Goal: Task Accomplishment & Management: Use online tool/utility

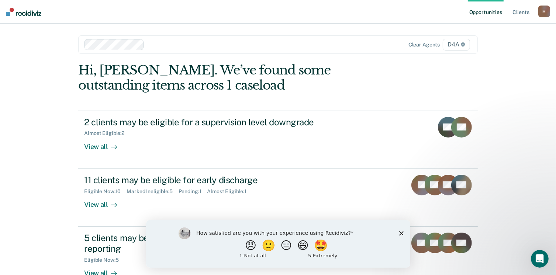
click at [399, 230] on div "How satisfied are you with your experience using Recidiviz? 😠 🙁 😑 😄 🤩 1 - Not a…" at bounding box center [278, 244] width 264 height 48
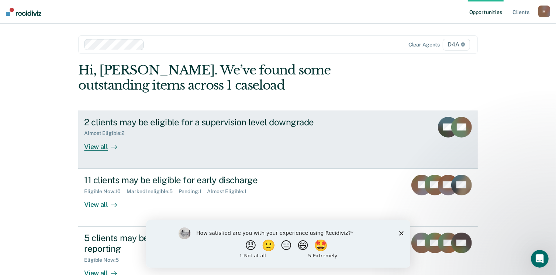
click at [93, 145] on div "View all" at bounding box center [104, 143] width 41 height 14
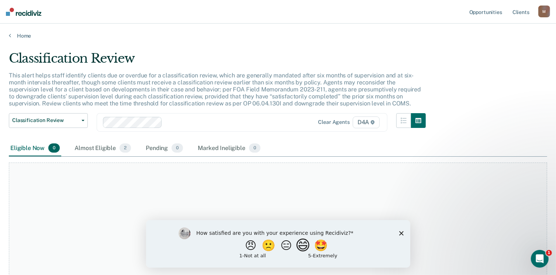
click at [310, 248] on button "😄" at bounding box center [303, 245] width 17 height 15
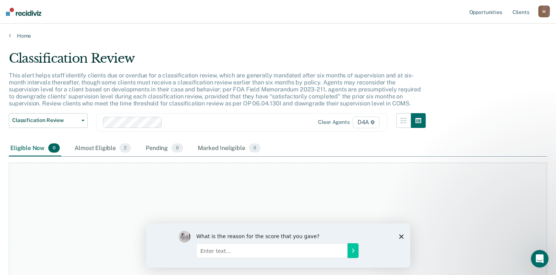
click at [400, 234] on icon "Close survey" at bounding box center [401, 236] width 4 height 4
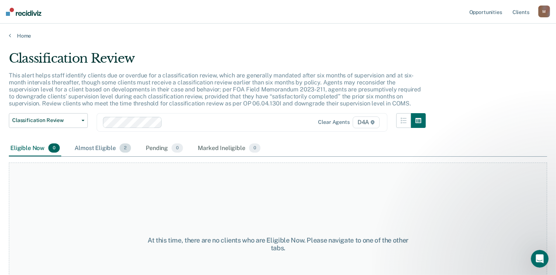
click at [105, 147] on div "Almost Eligible 2" at bounding box center [102, 148] width 59 height 16
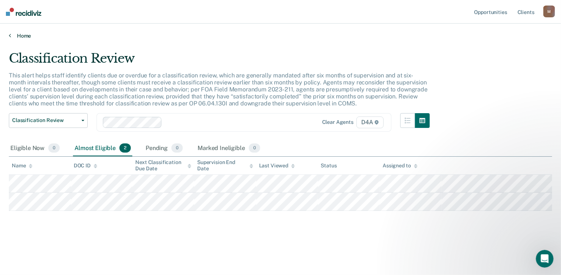
click at [13, 36] on link "Home" at bounding box center [280, 35] width 543 height 7
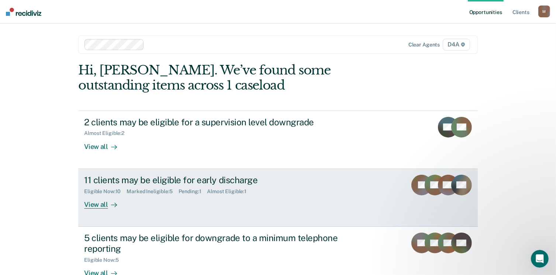
click at [97, 202] on div "View all" at bounding box center [104, 201] width 41 height 14
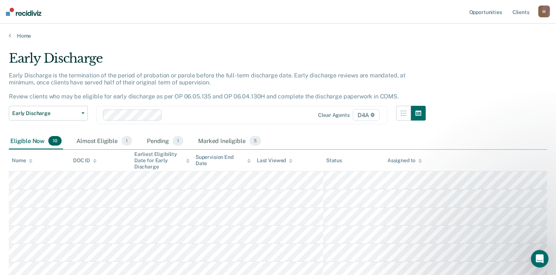
click at [490, 86] on div "Early Discharge Early Discharge is the termination of the period of probation o…" at bounding box center [278, 200] width 538 height 299
click at [492, 87] on div "Early Discharge Early Discharge is the termination of the period of probation o…" at bounding box center [278, 200] width 538 height 299
click at [488, 89] on div "Early Discharge Early Discharge is the termination of the period of probation o…" at bounding box center [278, 200] width 538 height 299
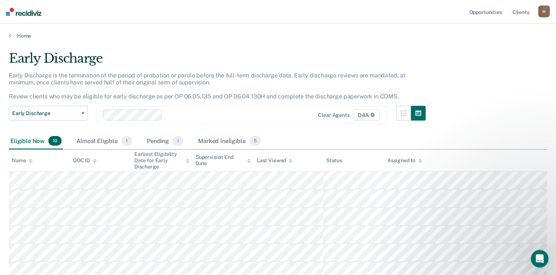
click at [485, 76] on div "Early Discharge Early Discharge is the termination of the period of probation o…" at bounding box center [278, 200] width 538 height 299
click at [505, 79] on div "Early Discharge Early Discharge is the termination of the period of probation o…" at bounding box center [278, 200] width 538 height 299
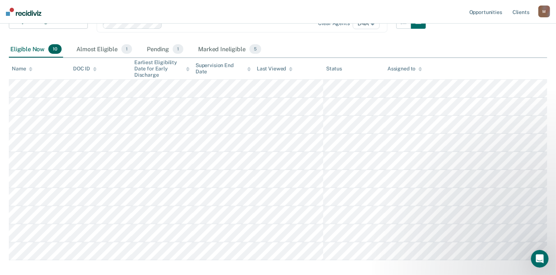
scroll to position [103, 0]
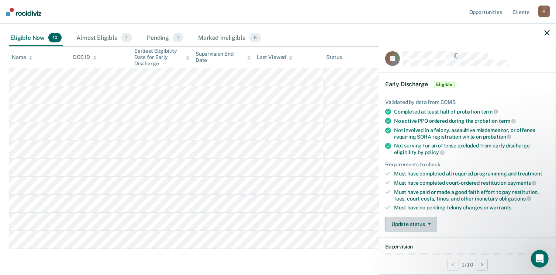
click at [416, 222] on button "Update status" at bounding box center [411, 224] width 52 height 15
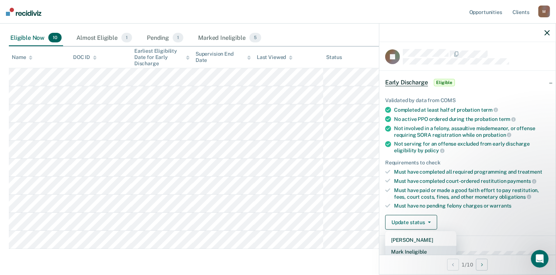
click at [412, 251] on button "Mark Ineligible" at bounding box center [420, 252] width 71 height 12
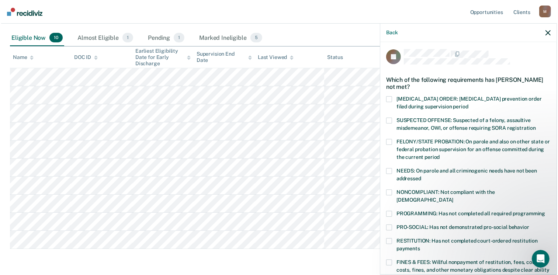
scroll to position [199, 0]
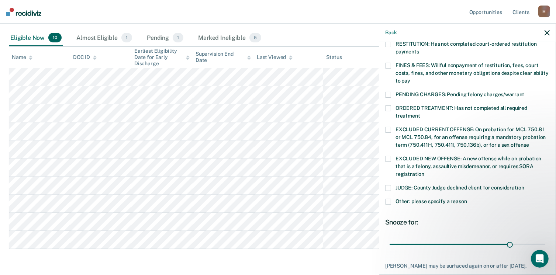
click at [388, 199] on span at bounding box center [388, 202] width 6 height 6
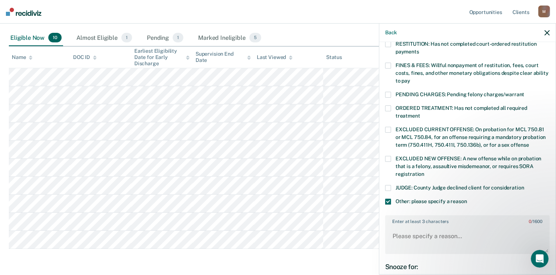
click at [388, 199] on span at bounding box center [388, 202] width 6 height 6
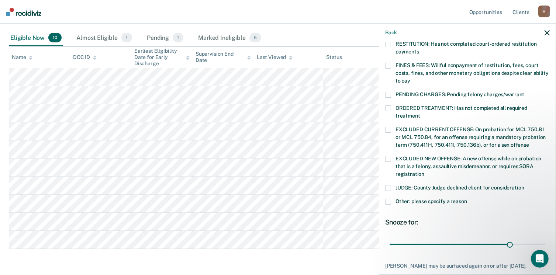
click at [389, 185] on span at bounding box center [388, 188] width 6 height 6
drag, startPoint x: 503, startPoint y: 235, endPoint x: 539, endPoint y: 235, distance: 36.1
type input "38"
click at [539, 238] on input "range" at bounding box center [467, 244] width 156 height 13
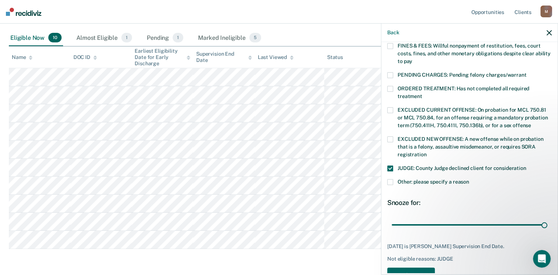
scroll to position [219, 0]
click at [392, 179] on span at bounding box center [390, 182] width 6 height 6
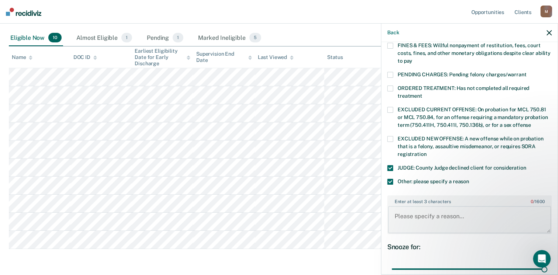
click at [408, 211] on textarea "Enter at least 3 characters 0 / 1600" at bounding box center [469, 219] width 163 height 27
drag, startPoint x: 426, startPoint y: 217, endPoint x: 382, endPoint y: 205, distance: 45.9
click at [382, 205] on div "AI Which of the following requirements has [PERSON_NAME] not met? [MEDICAL_DATA…" at bounding box center [469, 157] width 176 height 231
type textarea "Probationer is on a deferral and not eligible for early release."
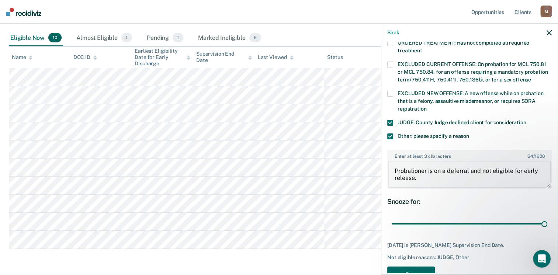
scroll to position [276, 0]
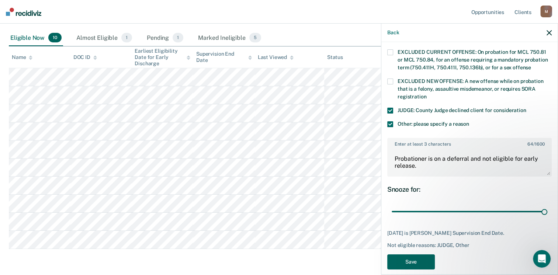
click at [415, 254] on button "Save" at bounding box center [411, 261] width 48 height 15
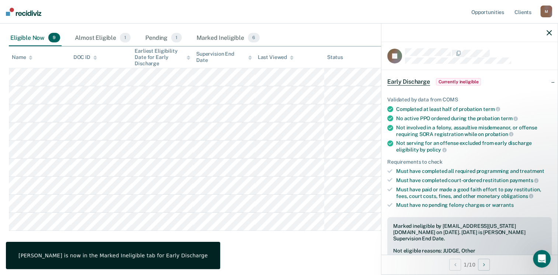
scroll to position [0, 0]
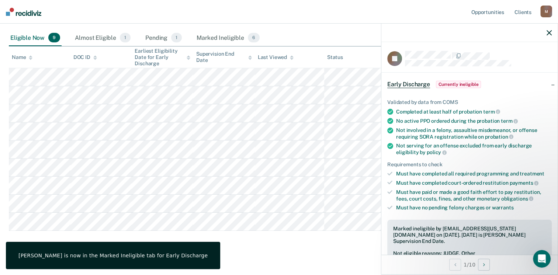
click at [550, 30] on icon "button" at bounding box center [548, 32] width 5 height 5
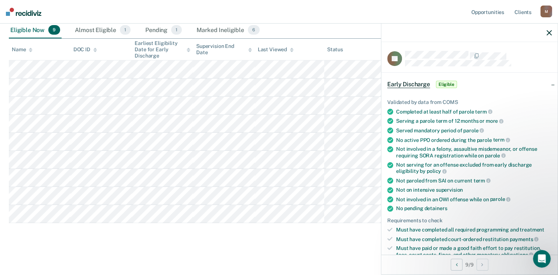
scroll to position [192, 0]
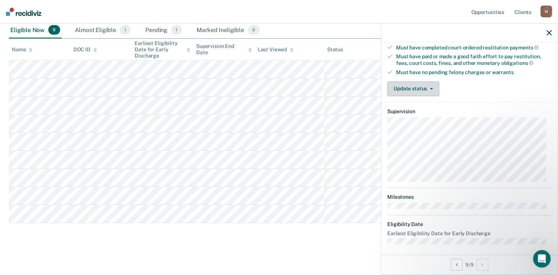
click at [416, 86] on button "Update status" at bounding box center [413, 88] width 52 height 15
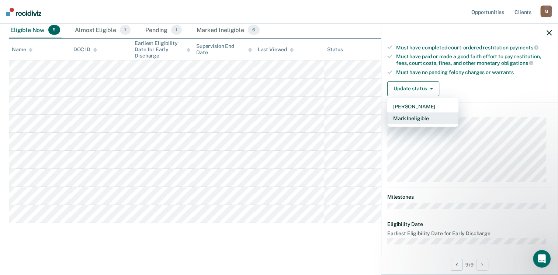
click at [422, 114] on button "Mark Ineligible" at bounding box center [422, 118] width 71 height 12
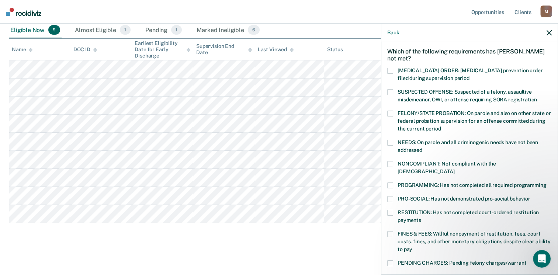
scroll to position [0, 0]
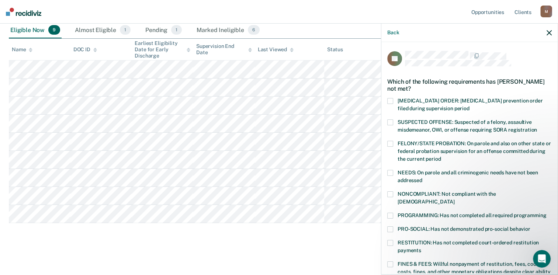
click at [389, 174] on span at bounding box center [390, 173] width 6 height 6
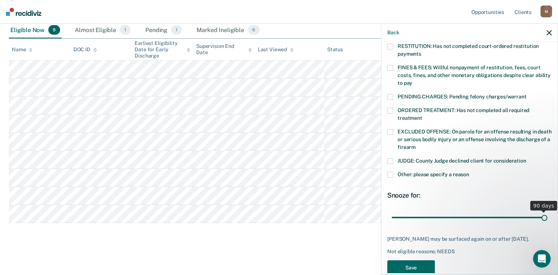
drag, startPoint x: 442, startPoint y: 208, endPoint x: 546, endPoint y: 209, distance: 103.3
type input "90"
click at [546, 211] on input "range" at bounding box center [470, 217] width 156 height 13
click at [390, 172] on span at bounding box center [390, 175] width 6 height 6
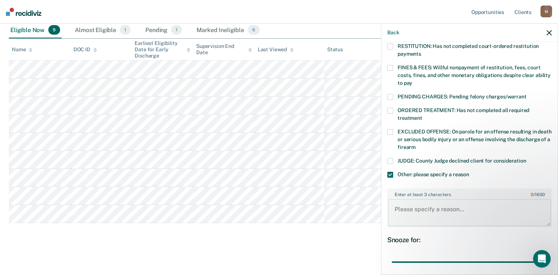
click at [410, 202] on textarea "Enter at least 3 characters 0 / 1600" at bounding box center [469, 212] width 163 height 27
click at [411, 201] on textarea "Enter at least 3 characters 0 / 1600" at bounding box center [469, 212] width 163 height 27
type textarea "P"
click at [463, 199] on textarea "Parolee has recent" at bounding box center [469, 212] width 163 height 27
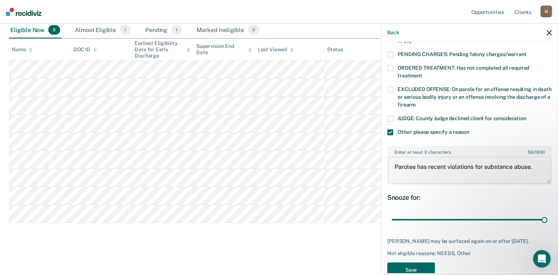
scroll to position [253, 0]
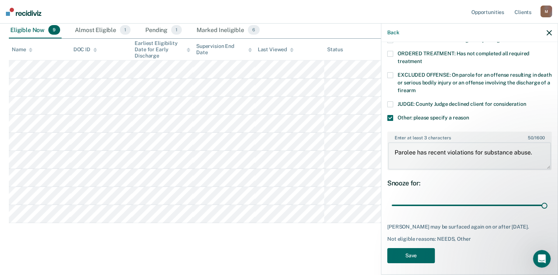
drag, startPoint x: 392, startPoint y: 145, endPoint x: 538, endPoint y: 140, distance: 145.3
click at [538, 142] on textarea "Parolee has recent violations for substance abuse." at bounding box center [469, 155] width 163 height 27
type textarea "Parolee has recent violations for substance abuse."
click at [412, 253] on button "Save" at bounding box center [411, 255] width 48 height 15
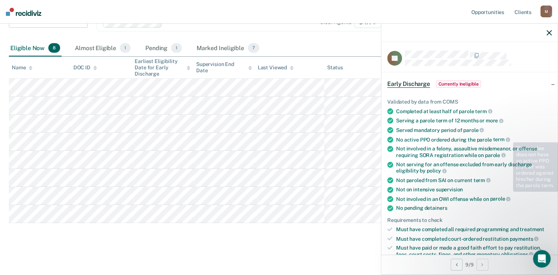
scroll to position [0, 0]
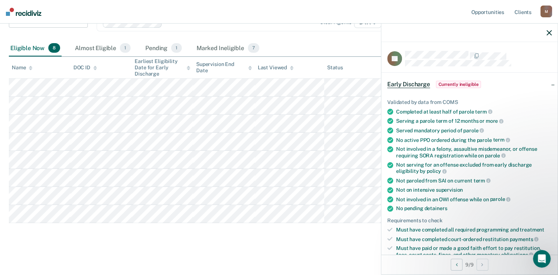
click at [550, 31] on icon "button" at bounding box center [548, 32] width 5 height 5
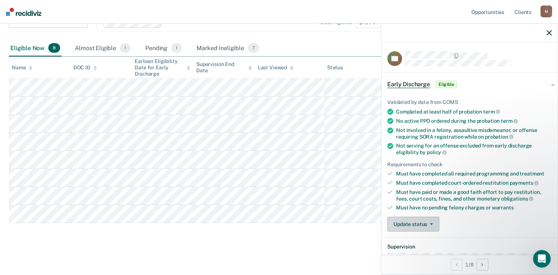
click at [417, 221] on button "Update status" at bounding box center [413, 224] width 52 height 15
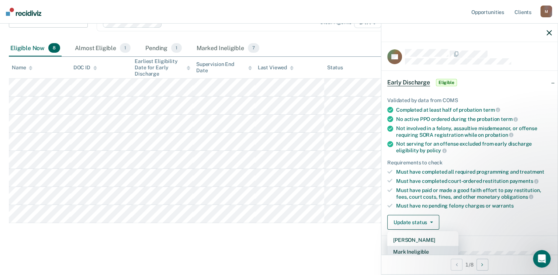
click at [425, 247] on button "Mark Ineligible" at bounding box center [422, 252] width 71 height 12
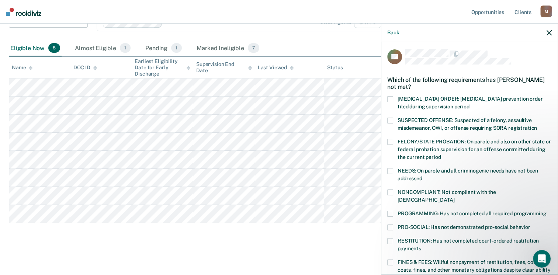
drag, startPoint x: 389, startPoint y: 232, endPoint x: 410, endPoint y: 240, distance: 22.5
click at [389, 238] on span at bounding box center [390, 241] width 6 height 6
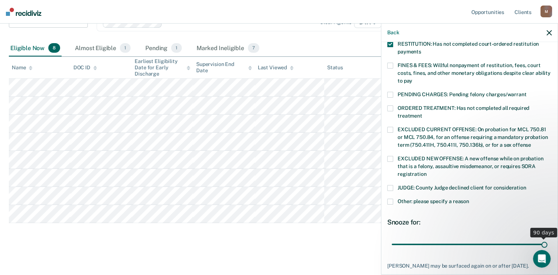
drag, startPoint x: 442, startPoint y: 237, endPoint x: 546, endPoint y: 237, distance: 103.2
type input "90"
click at [546, 238] on input "range" at bounding box center [470, 244] width 156 height 13
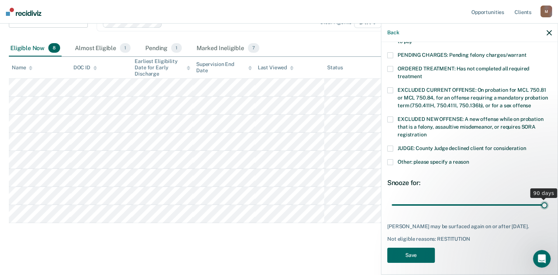
scroll to position [239, 0]
click at [400, 251] on button "Save" at bounding box center [411, 254] width 48 height 15
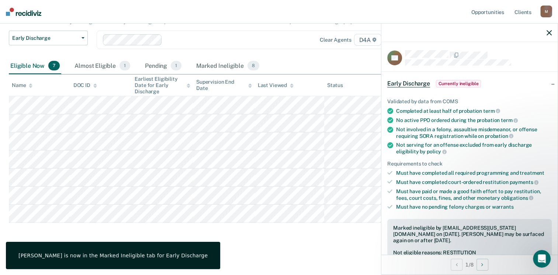
scroll to position [0, 0]
click at [548, 33] on icon "button" at bounding box center [548, 32] width 5 height 5
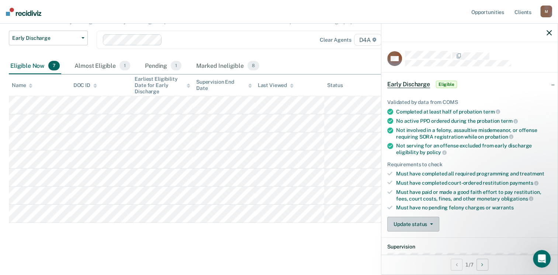
click at [423, 225] on button "Update status" at bounding box center [413, 224] width 52 height 15
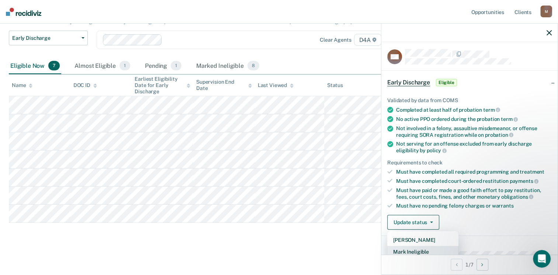
click at [424, 251] on button "Mark Ineligible" at bounding box center [422, 252] width 71 height 12
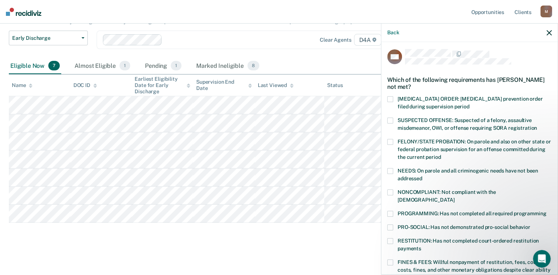
drag, startPoint x: 387, startPoint y: 233, endPoint x: 426, endPoint y: 223, distance: 40.3
click at [388, 238] on span at bounding box center [390, 241] width 6 height 6
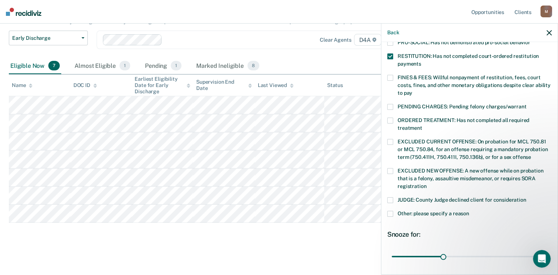
scroll to position [187, 0]
drag, startPoint x: 442, startPoint y: 245, endPoint x: 556, endPoint y: 243, distance: 114.0
type input "90"
click at [547, 250] on input "range" at bounding box center [470, 256] width 156 height 13
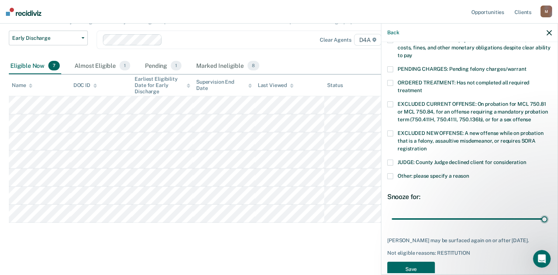
scroll to position [239, 0]
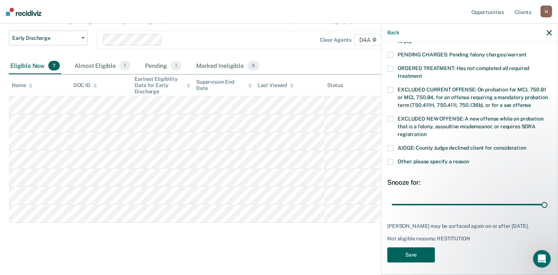
click at [423, 253] on button "Save" at bounding box center [411, 254] width 48 height 15
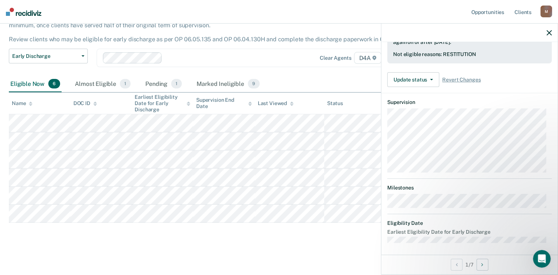
scroll to position [0, 0]
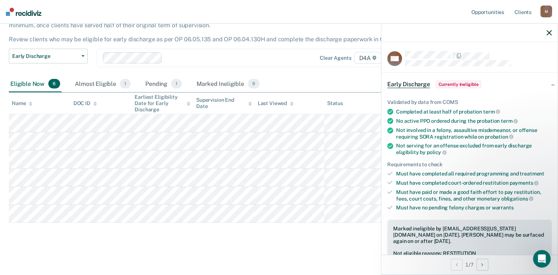
click at [547, 34] on icon "button" at bounding box center [548, 32] width 5 height 5
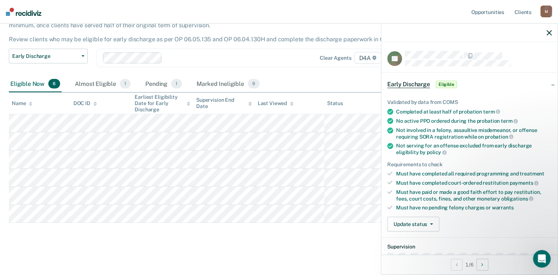
click at [546, 31] on icon "button" at bounding box center [548, 32] width 5 height 5
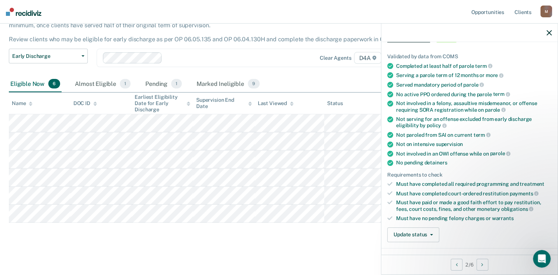
scroll to position [49, 0]
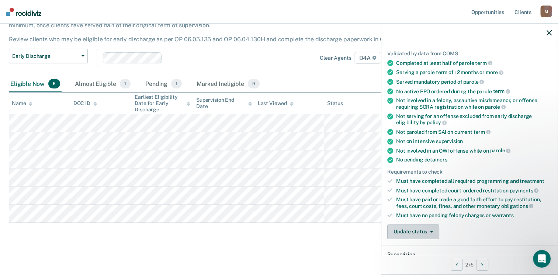
click at [416, 225] on button "Update status" at bounding box center [413, 232] width 52 height 15
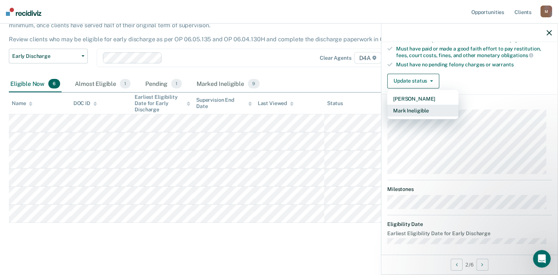
click at [414, 109] on button "Mark Ineligible" at bounding box center [422, 111] width 71 height 12
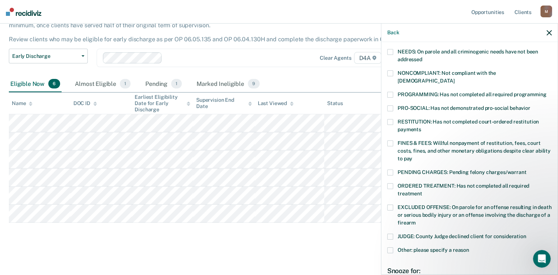
scroll to position [117, 0]
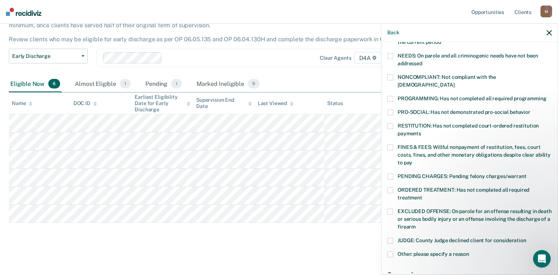
click at [392, 123] on span at bounding box center [390, 126] width 6 height 6
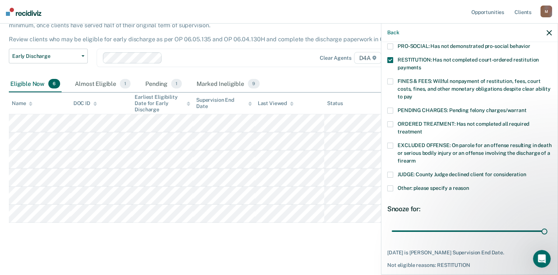
scroll to position [203, 0]
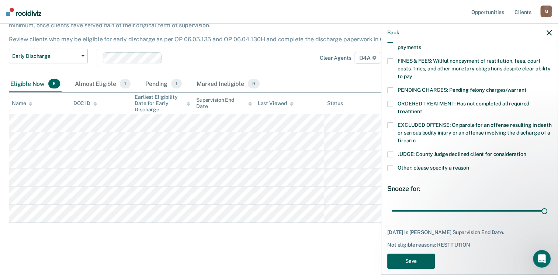
click at [423, 254] on button "Save" at bounding box center [411, 261] width 48 height 15
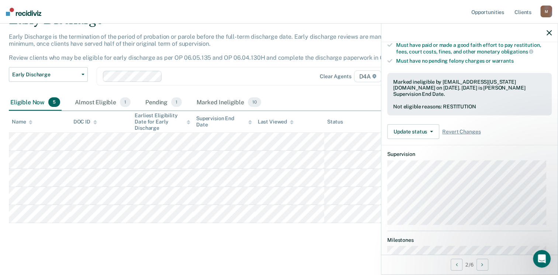
scroll to position [248, 0]
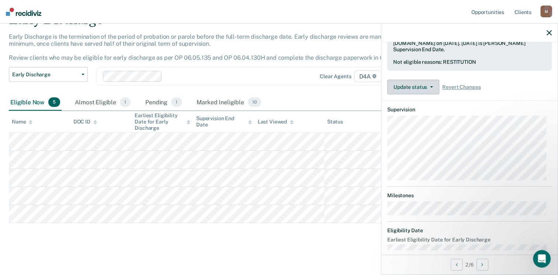
click at [415, 80] on button "Update status" at bounding box center [413, 87] width 52 height 15
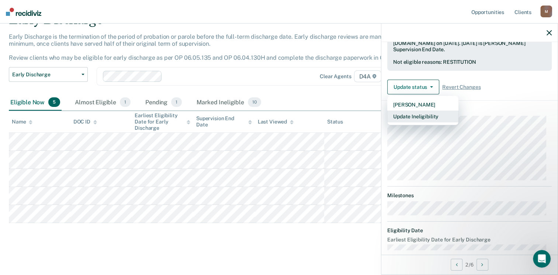
click at [416, 111] on button "Update Ineligibility" at bounding box center [422, 117] width 71 height 12
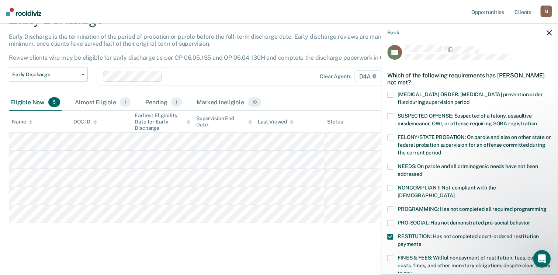
scroll to position [203, 0]
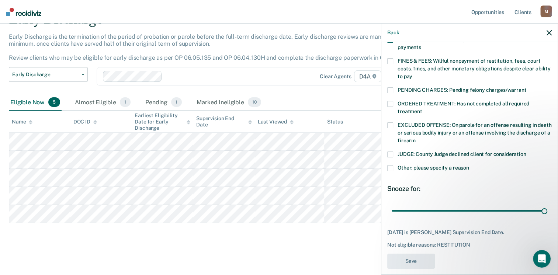
click at [547, 31] on icon "button" at bounding box center [548, 32] width 5 height 5
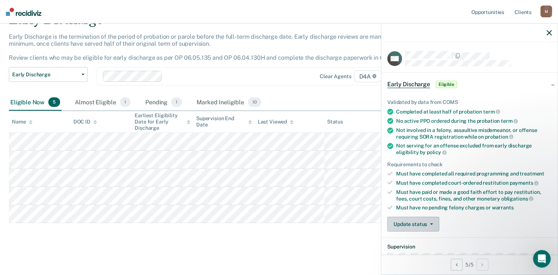
click at [423, 218] on button "Update status" at bounding box center [413, 224] width 52 height 15
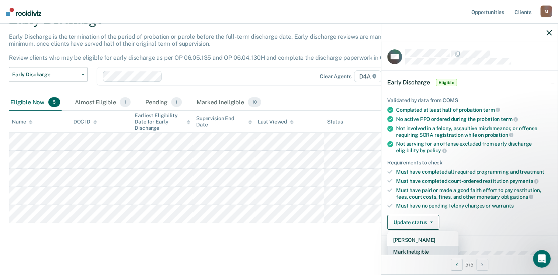
click at [427, 250] on button "Mark Ineligible" at bounding box center [422, 252] width 71 height 12
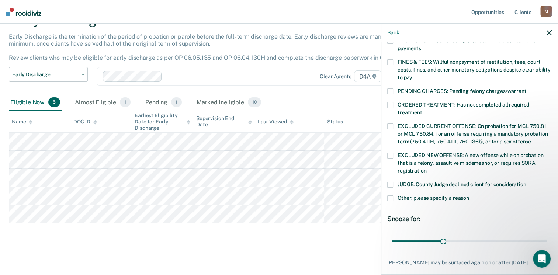
scroll to position [239, 0]
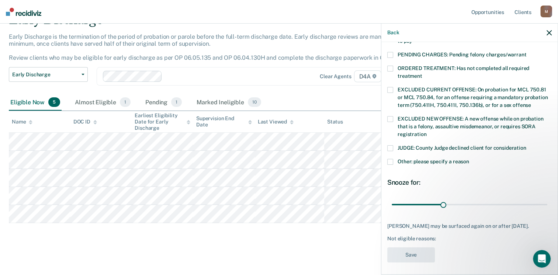
click at [390, 159] on span at bounding box center [390, 162] width 6 height 6
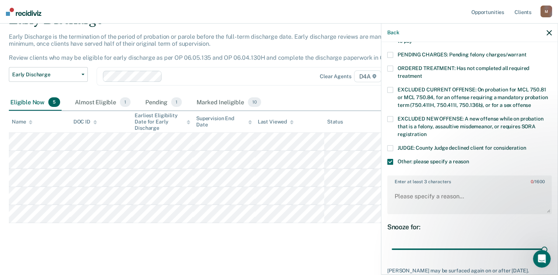
drag, startPoint x: 440, startPoint y: 239, endPoint x: 544, endPoint y: 239, distance: 104.0
type input "90"
click at [544, 243] on input "range" at bounding box center [470, 249] width 156 height 13
click at [425, 189] on textarea "Enter at least 3 characters 0 / 1600" at bounding box center [469, 199] width 163 height 27
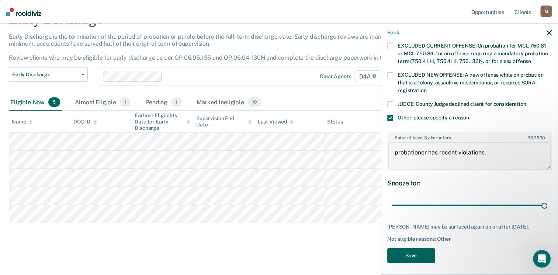
type textarea "probationer has recent violations."
click at [413, 249] on button "Save" at bounding box center [411, 255] width 48 height 15
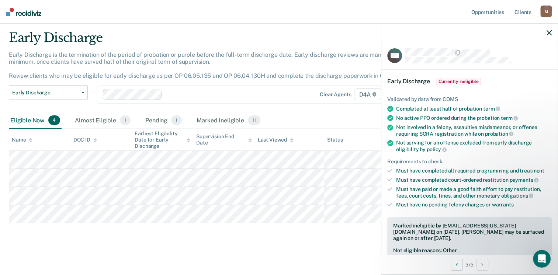
scroll to position [0, 0]
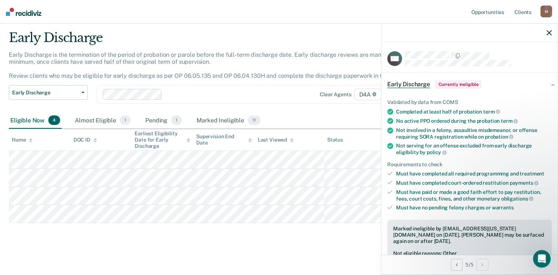
click at [548, 33] on icon "button" at bounding box center [548, 32] width 5 height 5
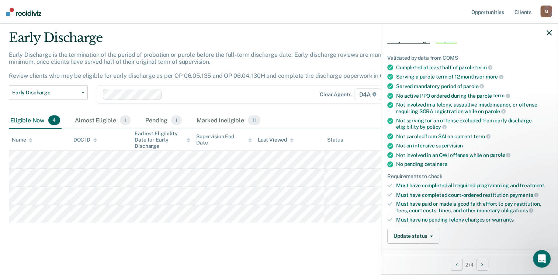
scroll to position [48, 0]
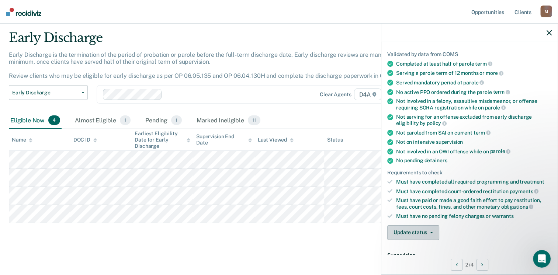
click at [422, 229] on button "Update status" at bounding box center [413, 232] width 52 height 15
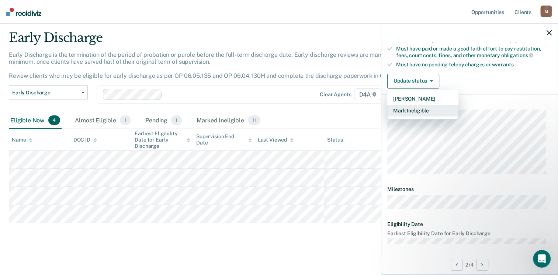
click at [422, 108] on button "Mark Ineligible" at bounding box center [422, 111] width 71 height 12
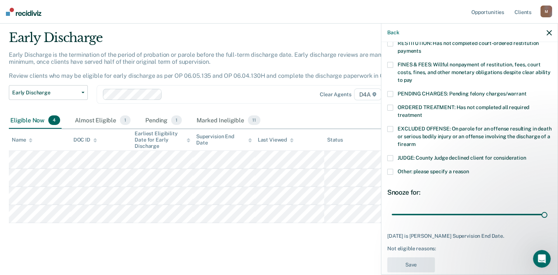
click at [389, 169] on span at bounding box center [390, 172] width 6 height 6
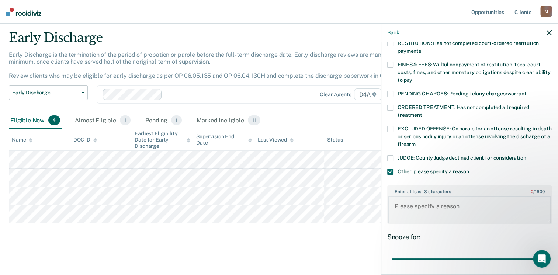
click at [418, 198] on textarea "Enter at least 3 characters 0 / 1600" at bounding box center [469, 209] width 163 height 27
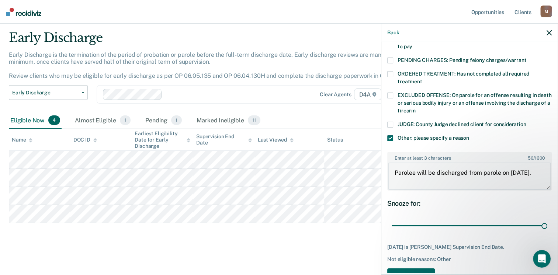
scroll to position [247, 0]
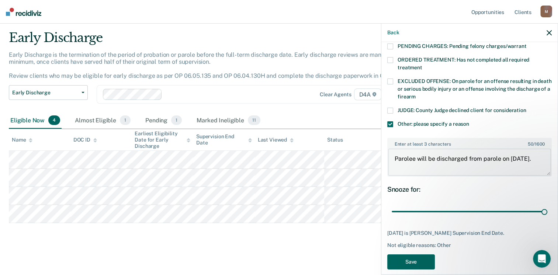
type textarea "Parolee will be discharged from parole on [DATE]."
click at [417, 254] on button "Save" at bounding box center [411, 261] width 48 height 15
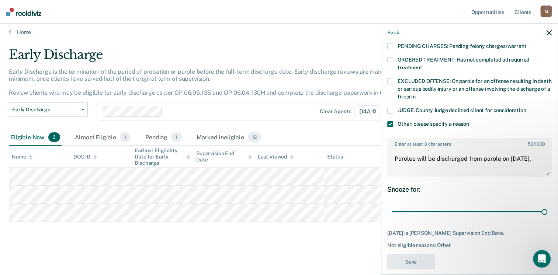
scroll to position [3, 0]
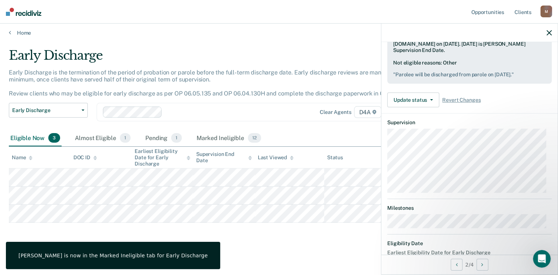
click at [547, 30] on icon "button" at bounding box center [548, 32] width 5 height 5
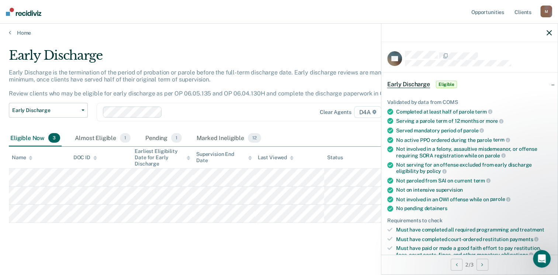
scroll to position [197, 0]
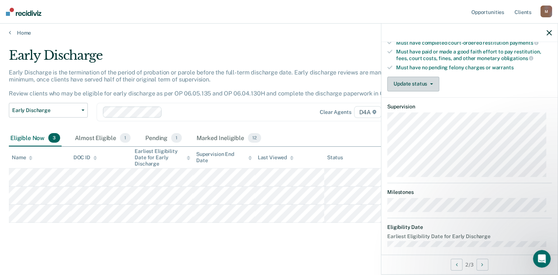
click at [420, 83] on button "Update status" at bounding box center [413, 84] width 52 height 15
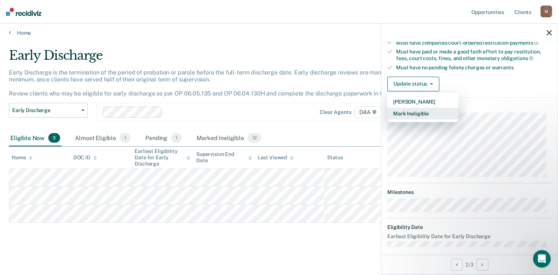
click at [419, 110] on button "Mark Ineligible" at bounding box center [422, 114] width 71 height 12
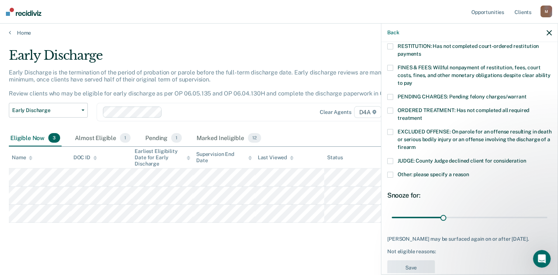
click at [391, 65] on span at bounding box center [390, 68] width 6 height 6
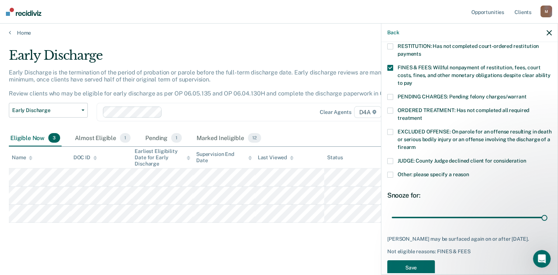
drag, startPoint x: 439, startPoint y: 209, endPoint x: 509, endPoint y: 223, distance: 70.7
type input "90"
click at [547, 211] on input "range" at bounding box center [470, 217] width 156 height 13
click at [409, 261] on button "Save" at bounding box center [411, 267] width 48 height 15
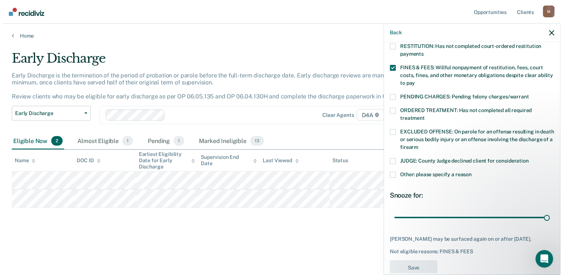
scroll to position [0, 0]
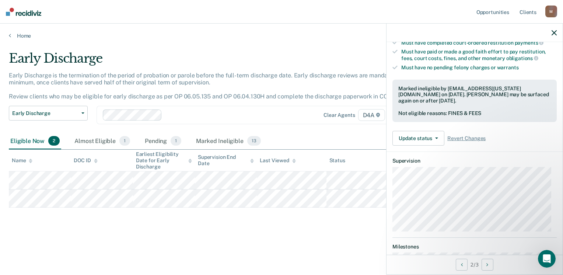
click at [554, 32] on icon "button" at bounding box center [554, 32] width 5 height 5
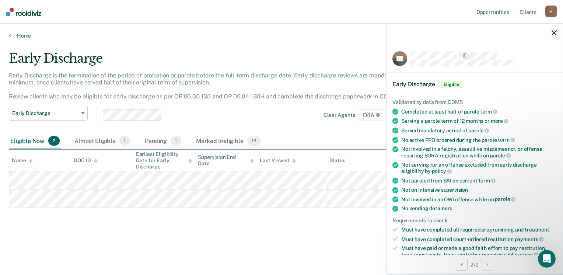
scroll to position [197, 0]
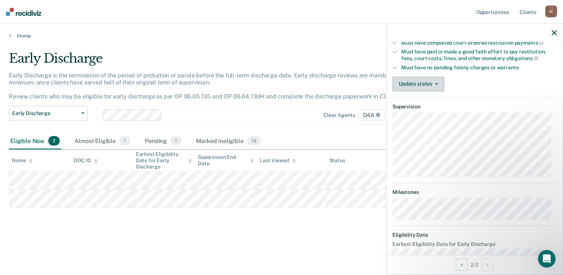
click at [415, 83] on button "Update status" at bounding box center [419, 84] width 52 height 15
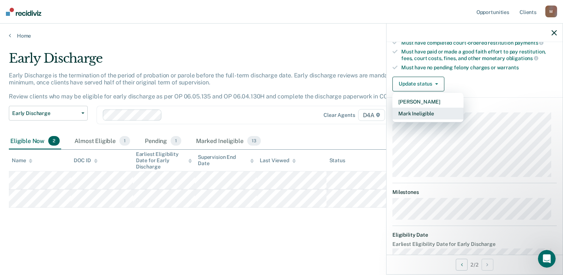
click at [427, 111] on button "Mark Ineligible" at bounding box center [428, 114] width 71 height 12
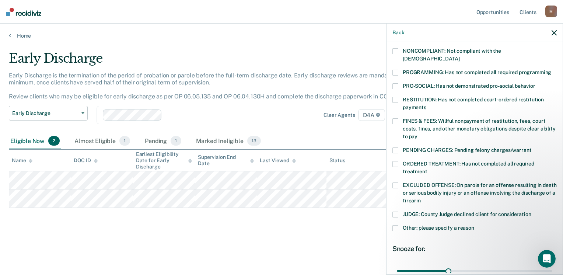
scroll to position [143, 0]
click at [398, 225] on span at bounding box center [396, 228] width 6 height 6
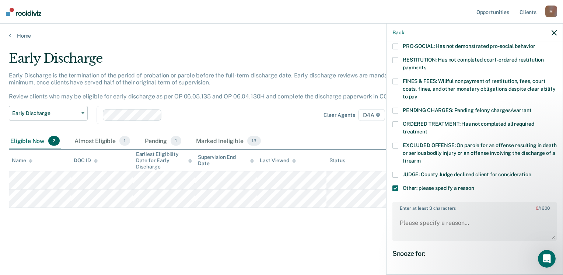
scroll to position [183, 0]
drag, startPoint x: 445, startPoint y: 267, endPoint x: 474, endPoint y: 241, distance: 38.6
type input "90"
click at [553, 269] on input "range" at bounding box center [475, 275] width 156 height 13
click at [427, 212] on textarea "Enter at least 3 characters 0 / 1600" at bounding box center [474, 225] width 163 height 27
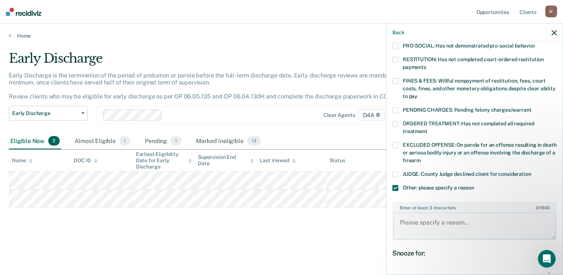
click at [428, 214] on textarea "Enter at least 3 characters 0 / 1600" at bounding box center [474, 225] width 163 height 27
type textarea "P"
click at [450, 215] on textarea "Parolee will be" at bounding box center [474, 225] width 163 height 27
type textarea "Parolee needs to complete AA/NA."
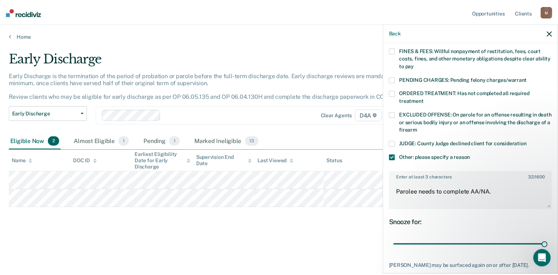
scroll to position [253, 0]
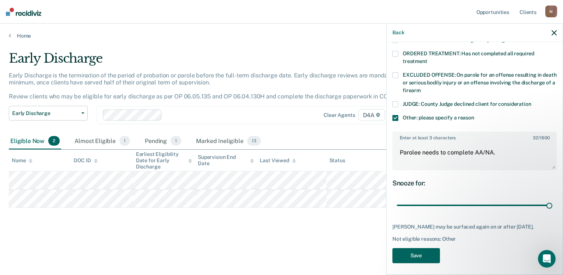
click at [404, 249] on button "Save" at bounding box center [417, 255] width 48 height 15
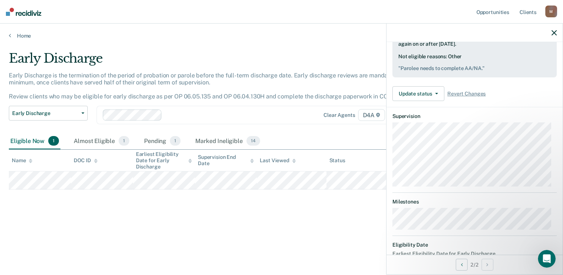
click at [553, 35] on icon "button" at bounding box center [554, 32] width 5 height 5
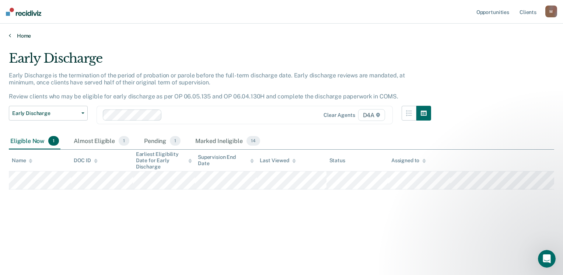
click at [25, 35] on link "Home" at bounding box center [282, 35] width 546 height 7
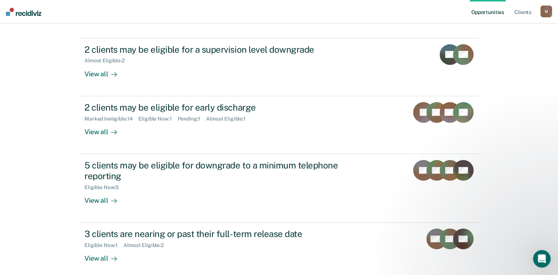
scroll to position [81, 0]
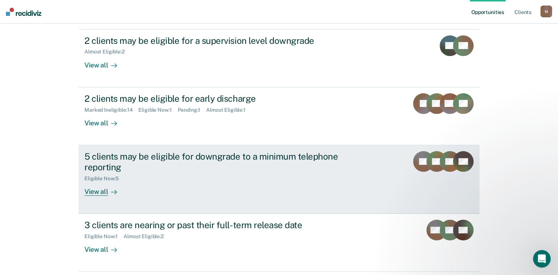
click at [90, 187] on div "View all" at bounding box center [104, 188] width 41 height 14
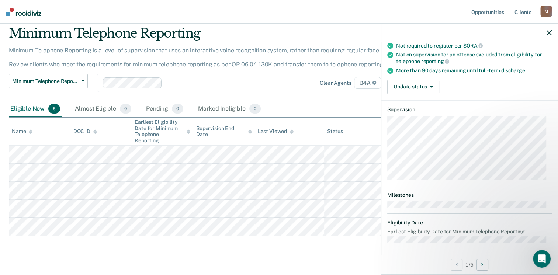
scroll to position [38, 0]
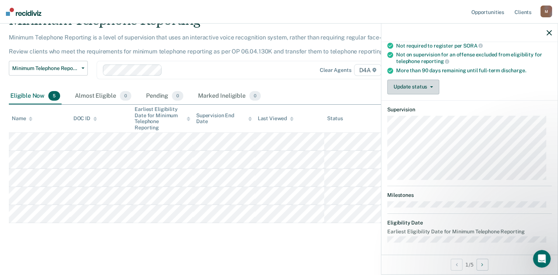
click at [418, 87] on button "Update status" at bounding box center [413, 87] width 52 height 15
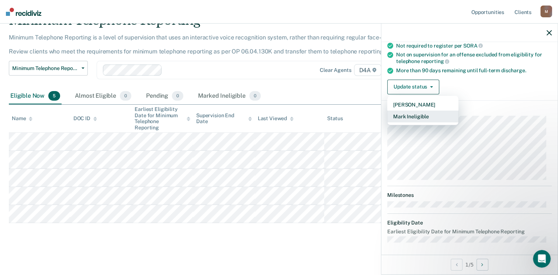
click at [424, 114] on button "Mark Ineligible" at bounding box center [422, 117] width 71 height 12
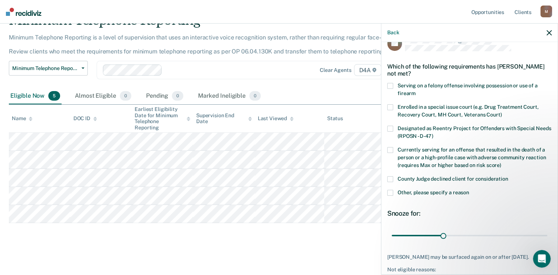
scroll to position [0, 0]
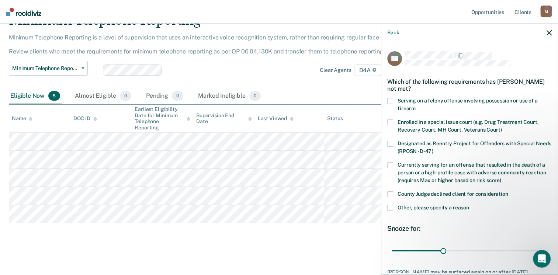
drag, startPoint x: 390, startPoint y: 207, endPoint x: 402, endPoint y: 213, distance: 13.5
click at [390, 207] on span at bounding box center [390, 208] width 6 height 6
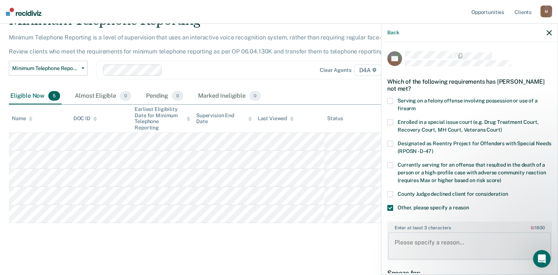
click at [423, 239] on textarea "Enter at least 3 characters 0 / 1600" at bounding box center [469, 245] width 163 height 27
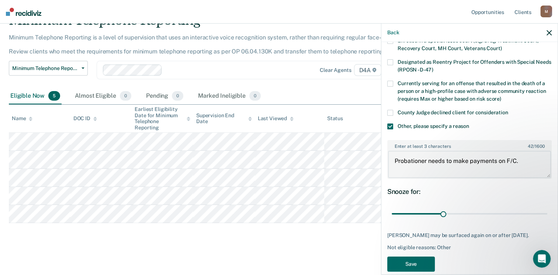
scroll to position [98, 0]
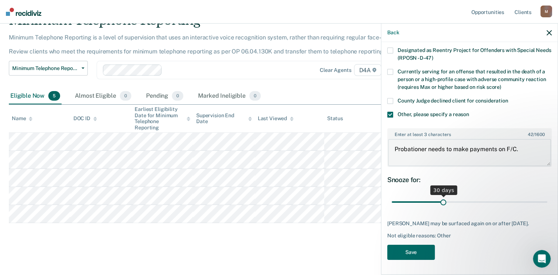
type textarea "Probationer needs to make payments on F/C."
drag, startPoint x: 439, startPoint y: 197, endPoint x: 540, endPoint y: 198, distance: 100.3
type input "90"
click at [538, 198] on input "range" at bounding box center [470, 202] width 156 height 13
click at [410, 253] on button "Save" at bounding box center [411, 252] width 48 height 15
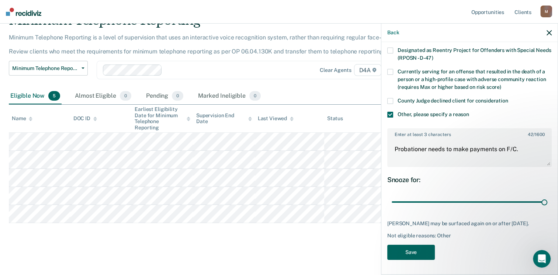
scroll to position [20, 0]
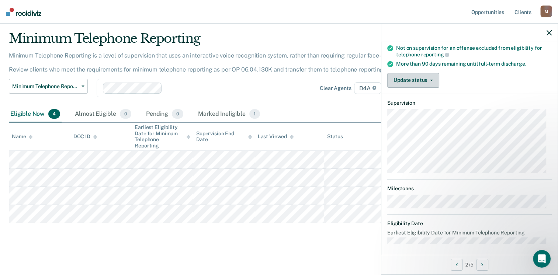
click at [414, 78] on button "Update status" at bounding box center [413, 80] width 52 height 15
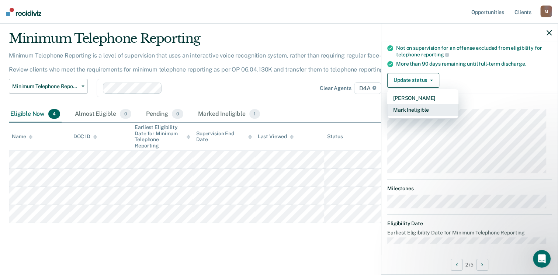
click at [413, 110] on button "Mark Ineligible" at bounding box center [422, 110] width 71 height 12
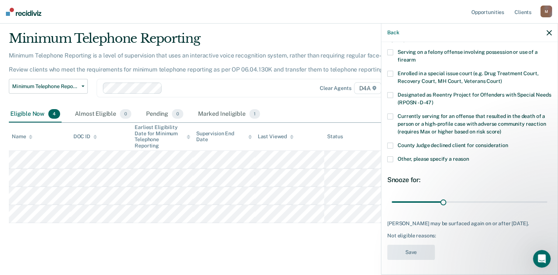
scroll to position [54, 0]
click at [390, 156] on span at bounding box center [390, 159] width 6 height 6
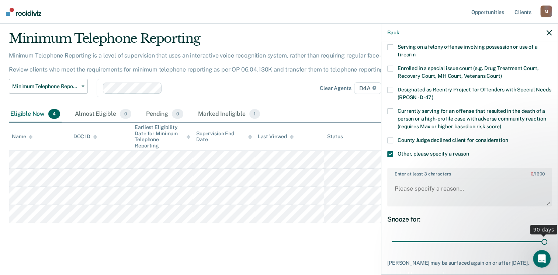
drag, startPoint x: 439, startPoint y: 242, endPoint x: 554, endPoint y: 239, distance: 114.7
type input "90"
click at [547, 239] on input "range" at bounding box center [470, 241] width 156 height 13
click at [398, 185] on textarea "Enter at least 3 characters 0 / 1600" at bounding box center [469, 191] width 163 height 27
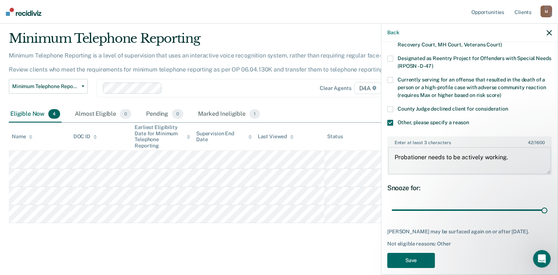
scroll to position [98, 0]
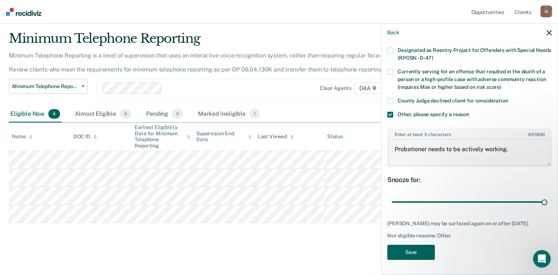
type textarea "Probationer needs to be actively working."
click at [407, 251] on button "Save" at bounding box center [411, 252] width 48 height 15
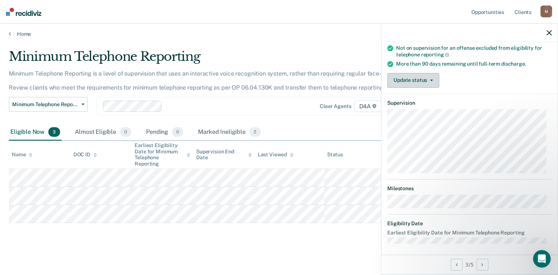
click at [428, 80] on span "button" at bounding box center [430, 80] width 6 height 1
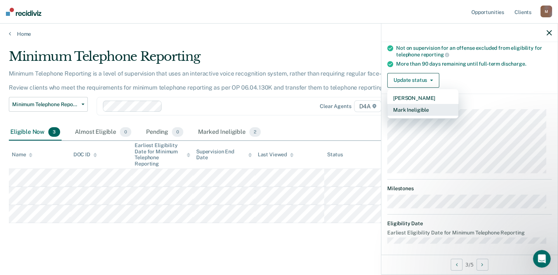
click at [413, 105] on button "Mark Ineligible" at bounding box center [422, 110] width 71 height 12
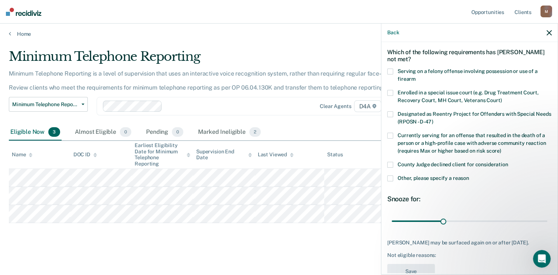
scroll to position [31, 0]
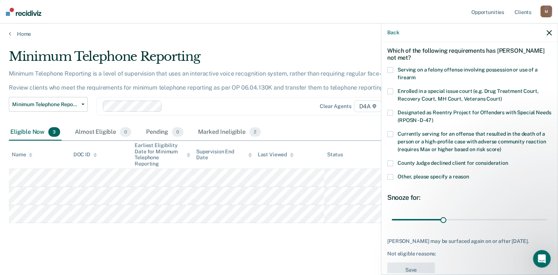
click at [393, 177] on label "Other, please specify a reason" at bounding box center [469, 178] width 164 height 8
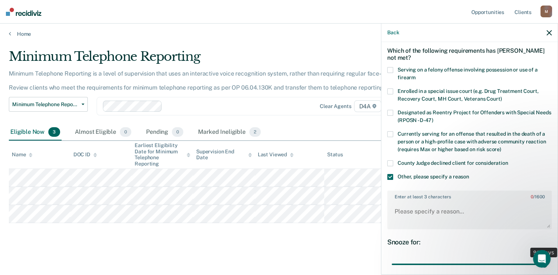
drag, startPoint x: 440, startPoint y: 263, endPoint x: 563, endPoint y: 260, distance: 123.6
type input "90"
click at [547, 260] on input "range" at bounding box center [470, 264] width 156 height 13
click at [411, 212] on textarea "Enter at least 3 characters 0 / 1600" at bounding box center [469, 214] width 163 height 27
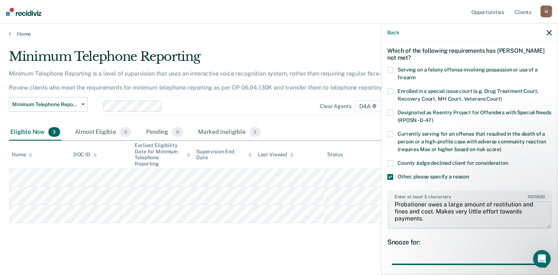
scroll to position [98, 0]
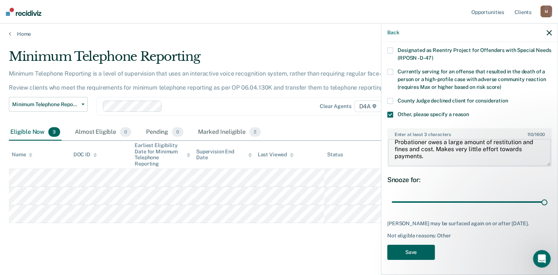
type textarea "Probationer owes a large amount of restitution and fines and cost. Makes very l…"
click at [419, 251] on button "Save" at bounding box center [411, 252] width 48 height 15
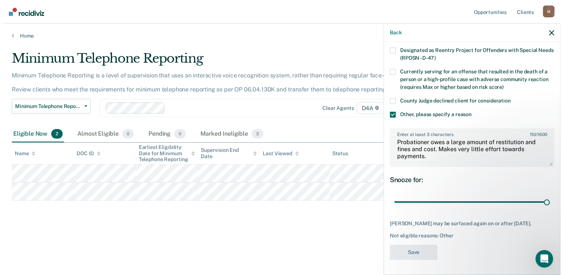
scroll to position [0, 0]
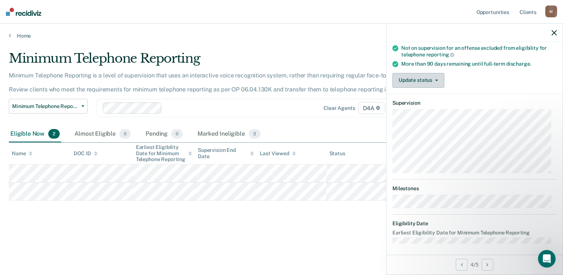
click at [425, 76] on button "Update status" at bounding box center [419, 80] width 52 height 15
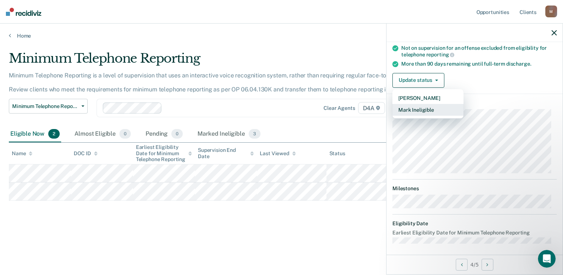
click at [426, 105] on button "Mark Ineligible" at bounding box center [428, 110] width 71 height 12
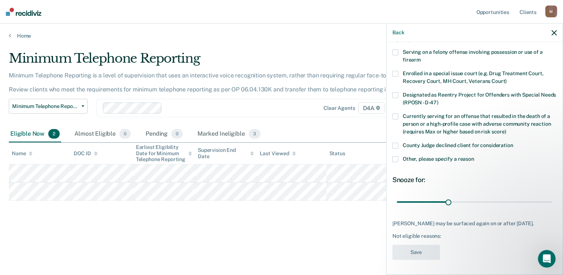
drag, startPoint x: 394, startPoint y: 154, endPoint x: 406, endPoint y: 160, distance: 13.7
click at [395, 156] on span at bounding box center [396, 159] width 6 height 6
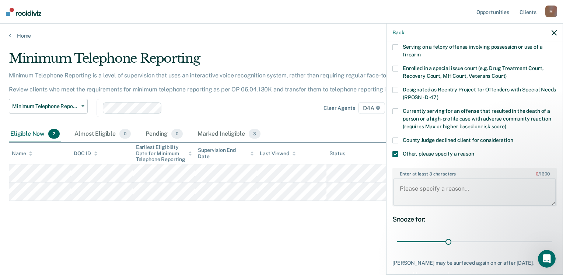
click at [432, 189] on textarea "Enter at least 3 characters 0 / 1600" at bounding box center [474, 191] width 163 height 27
type textarea "Probationer must finish treatment first"
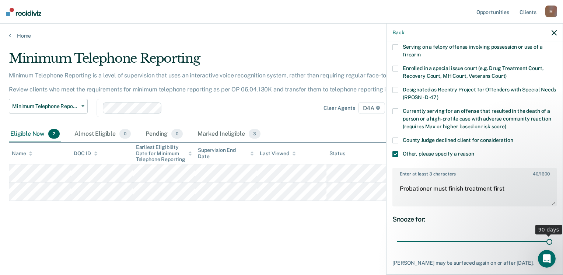
drag, startPoint x: 447, startPoint y: 239, endPoint x: 563, endPoint y: 242, distance: 116.5
type input "90"
click at [553, 242] on input "range" at bounding box center [475, 241] width 156 height 13
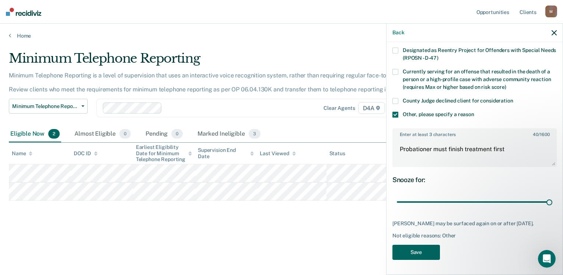
drag, startPoint x: 431, startPoint y: 251, endPoint x: 411, endPoint y: 236, distance: 24.8
click at [431, 251] on button "Save" at bounding box center [417, 252] width 48 height 15
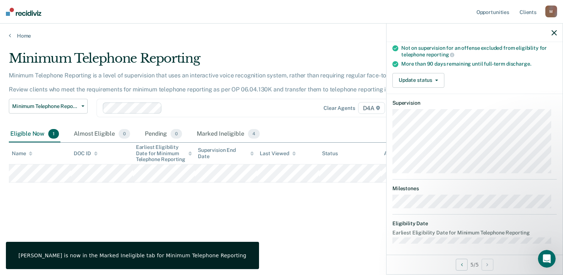
scroll to position [91, 0]
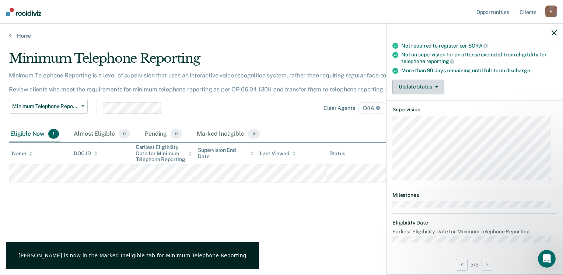
click at [414, 80] on button "Update status" at bounding box center [419, 87] width 52 height 15
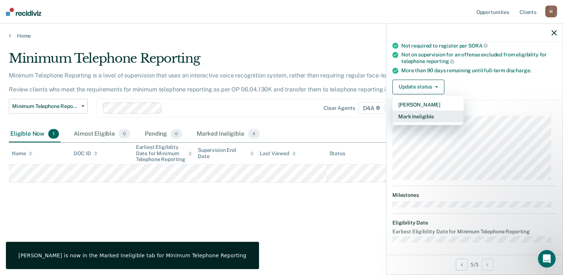
click at [425, 111] on button "Mark Ineligible" at bounding box center [428, 117] width 71 height 12
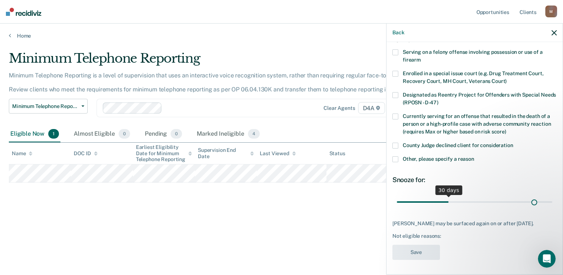
scroll to position [54, 0]
drag, startPoint x: 447, startPoint y: 194, endPoint x: 556, endPoint y: 192, distance: 109.2
type input "90"
click at [553, 196] on input "range" at bounding box center [475, 202] width 156 height 13
click at [397, 156] on span at bounding box center [396, 159] width 6 height 6
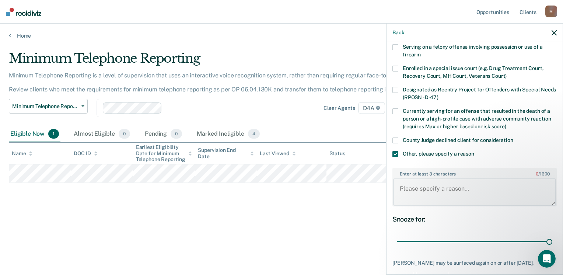
click at [410, 186] on textarea "Enter at least 3 characters 0 / 1600" at bounding box center [474, 191] width 163 height 27
paste textarea "Probationer is [DEMOGRAPHIC_DATA]. Would prefer to continue coming in to stay o…"
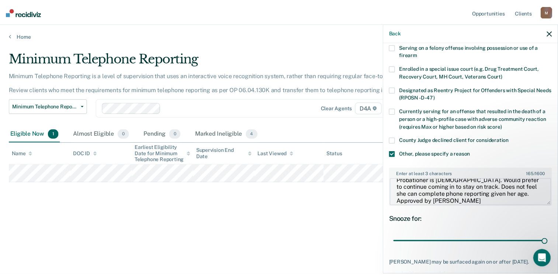
scroll to position [98, 0]
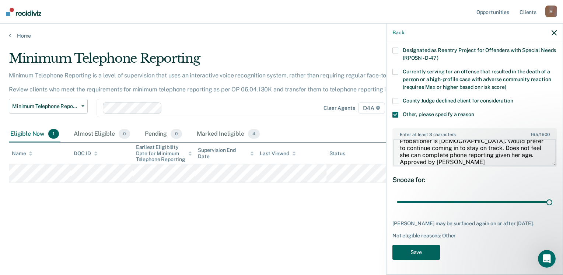
type textarea "Probationer is [DEMOGRAPHIC_DATA]. Would prefer to continue coming in to stay o…"
click at [425, 250] on button "Save" at bounding box center [417, 252] width 48 height 15
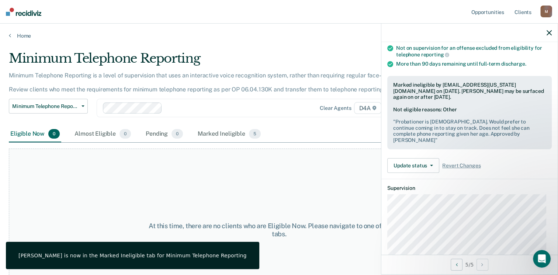
click at [548, 34] on icon "button" at bounding box center [548, 32] width 5 height 5
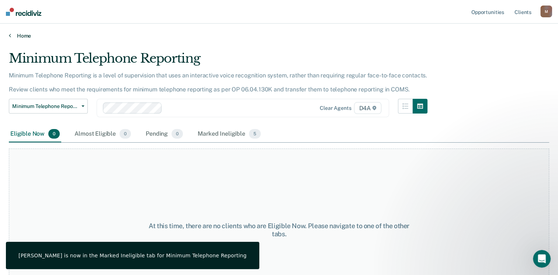
click at [20, 34] on link "Home" at bounding box center [279, 35] width 540 height 7
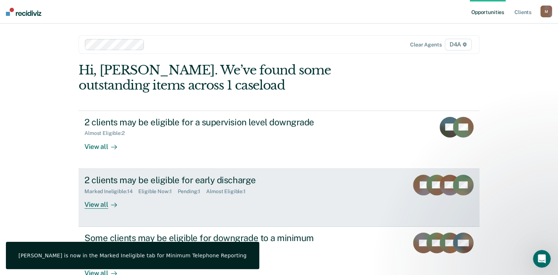
scroll to position [176, 0]
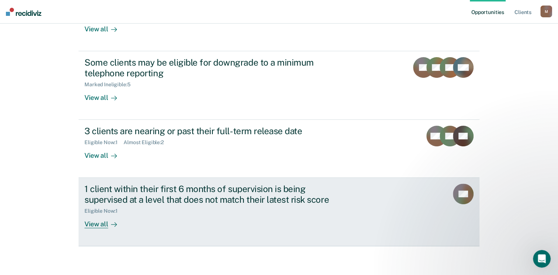
click at [99, 222] on div "View all" at bounding box center [104, 221] width 41 height 14
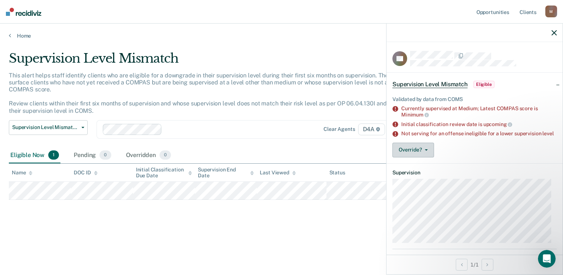
click at [411, 156] on button "Override?" at bounding box center [414, 150] width 42 height 15
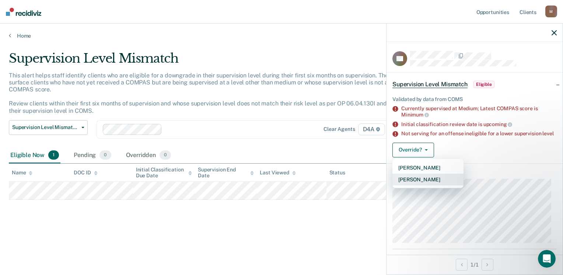
click at [427, 184] on button "[PERSON_NAME]" at bounding box center [428, 180] width 71 height 12
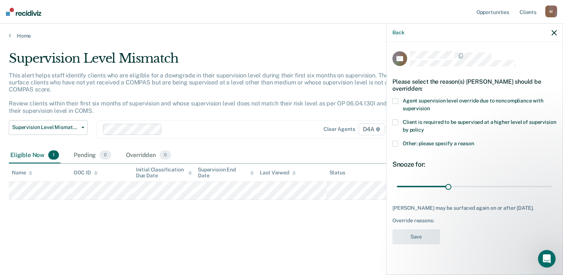
click at [397, 99] on span at bounding box center [396, 101] width 6 height 6
click at [423, 232] on button "Save" at bounding box center [417, 236] width 48 height 15
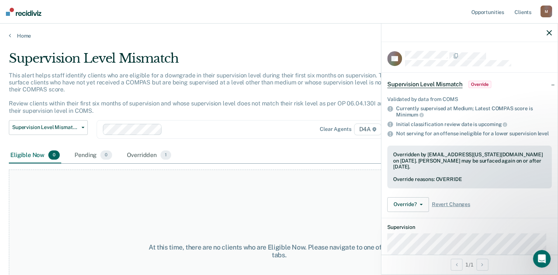
click at [548, 33] on icon "button" at bounding box center [548, 32] width 5 height 5
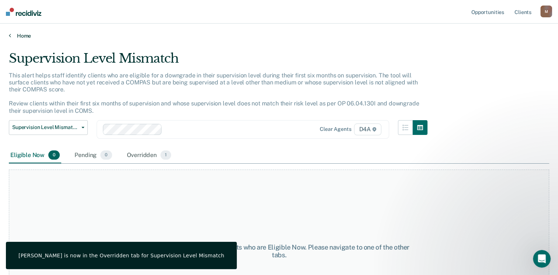
click at [22, 37] on link "Home" at bounding box center [279, 35] width 540 height 7
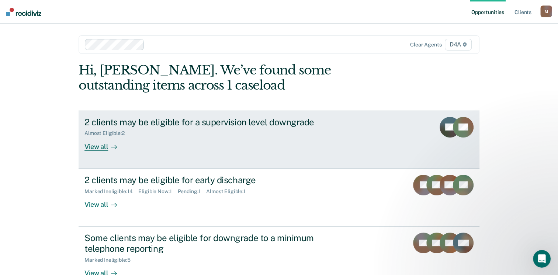
click at [108, 146] on div at bounding box center [112, 146] width 9 height 8
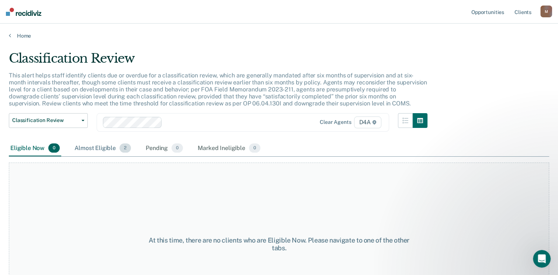
click at [109, 149] on div "Almost Eligible 2" at bounding box center [102, 148] width 59 height 16
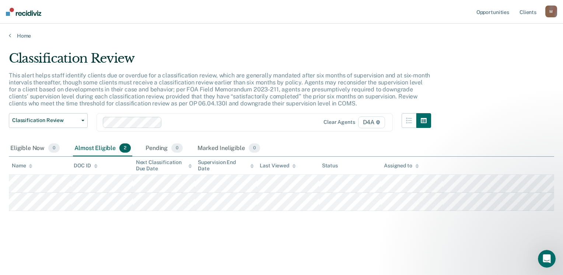
click at [24, 40] on main "Classification Review This alert helps staff identify clients due or overdue fo…" at bounding box center [281, 156] width 563 height 234
click at [22, 34] on link "Home" at bounding box center [282, 35] width 546 height 7
